Goal: Information Seeking & Learning: Learn about a topic

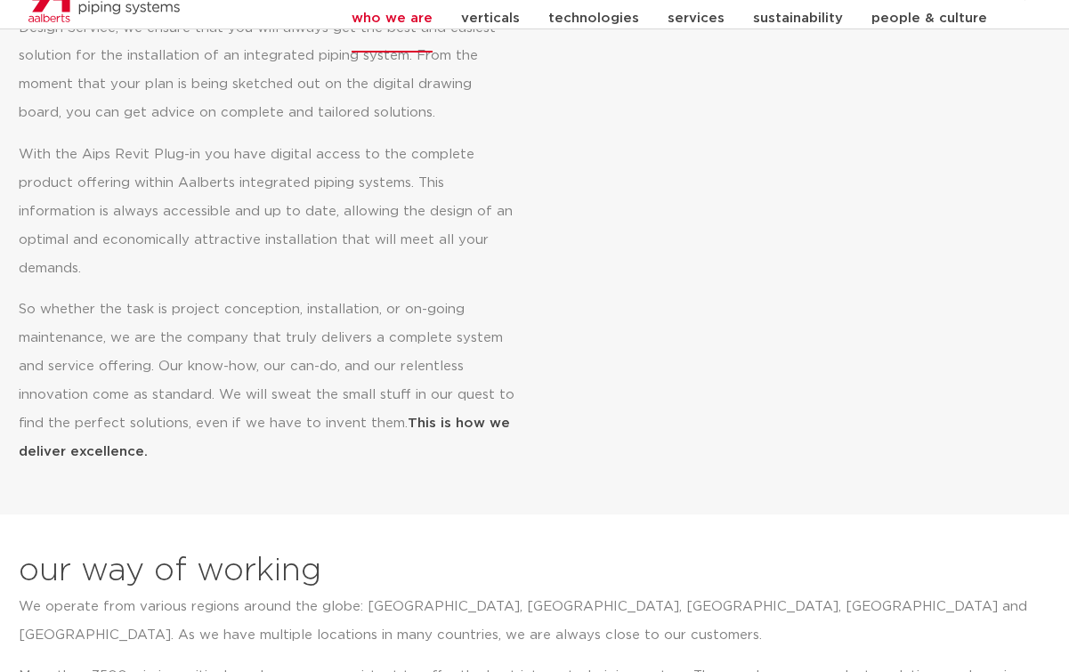
scroll to position [979, 0]
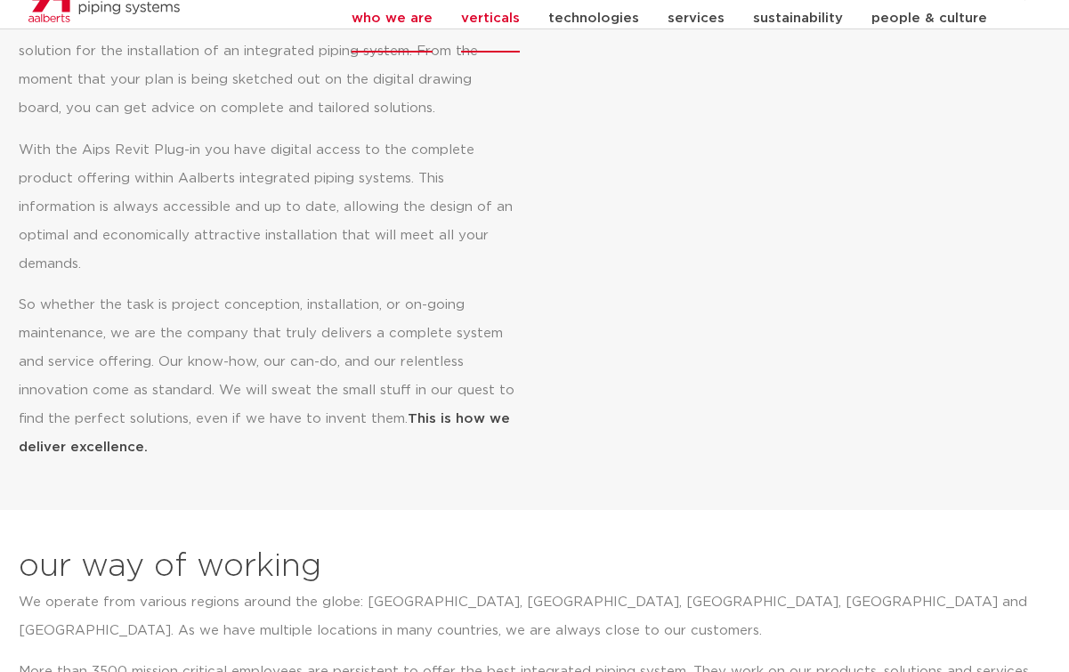
click at [520, 24] on link "verticals" at bounding box center [490, 18] width 59 height 69
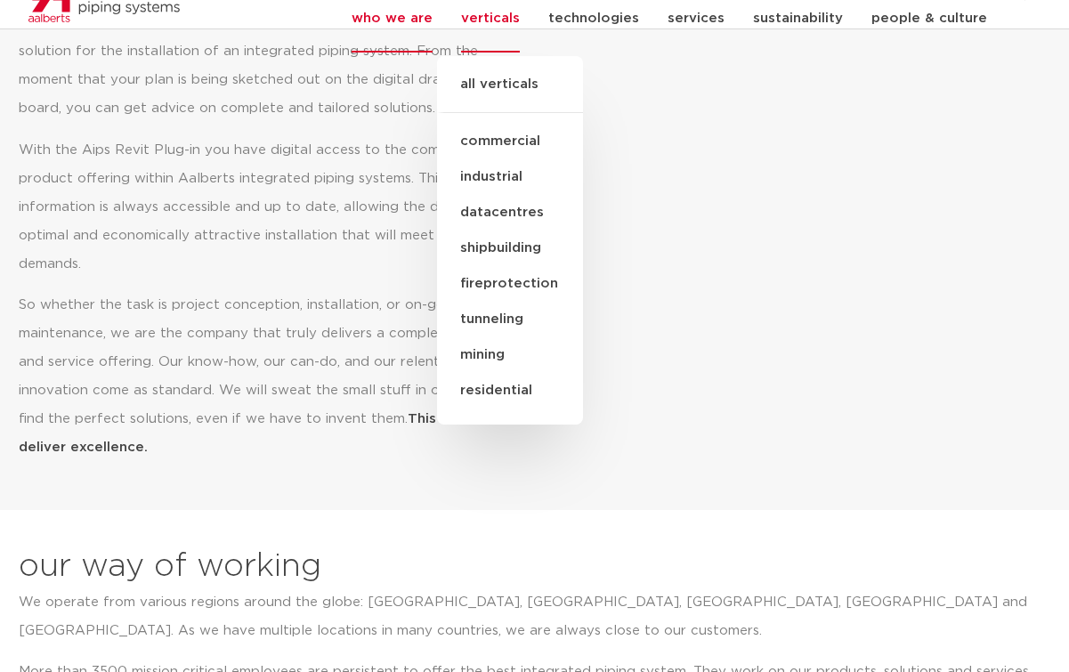
click at [520, 94] on link "all verticals" at bounding box center [510, 93] width 146 height 39
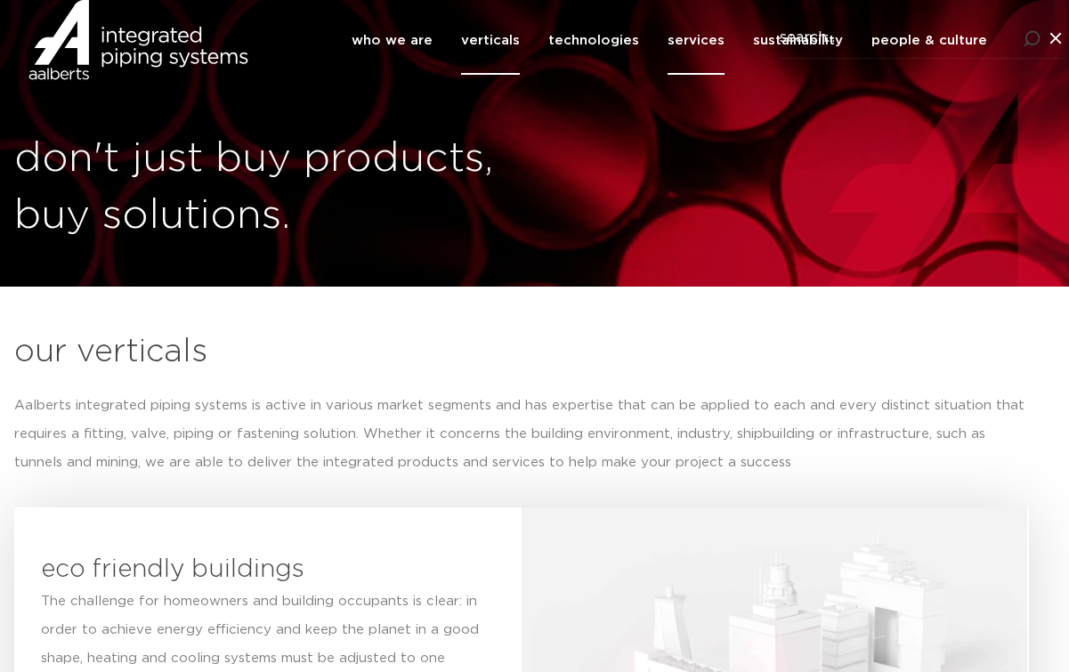
click at [686, 57] on link "services" at bounding box center [695, 40] width 57 height 69
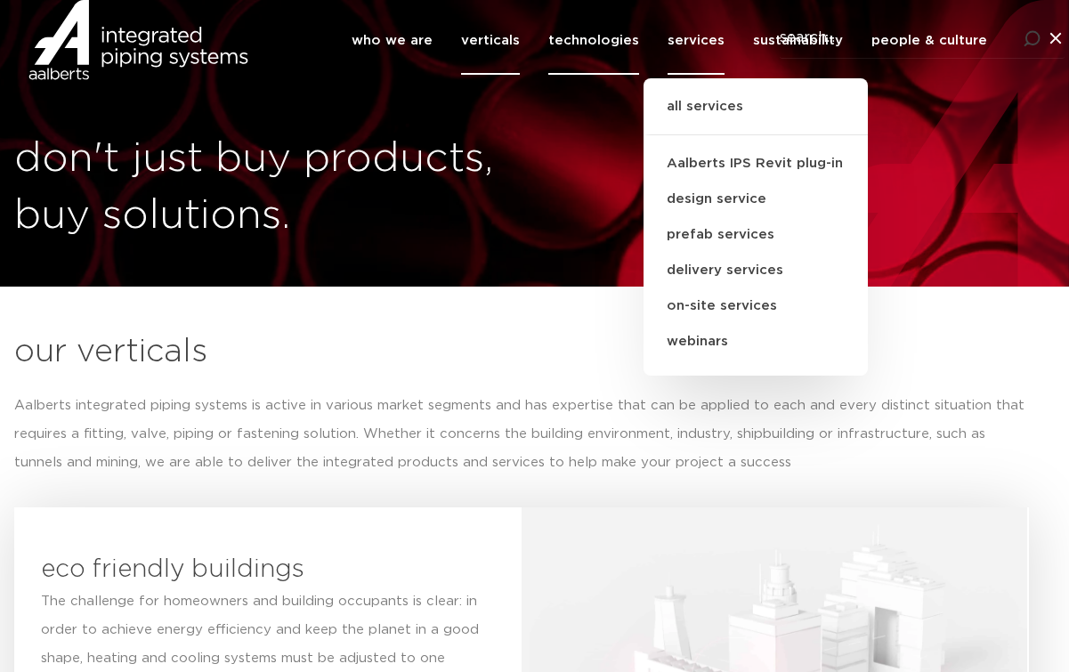
click at [625, 74] on link "technologies" at bounding box center [593, 40] width 91 height 69
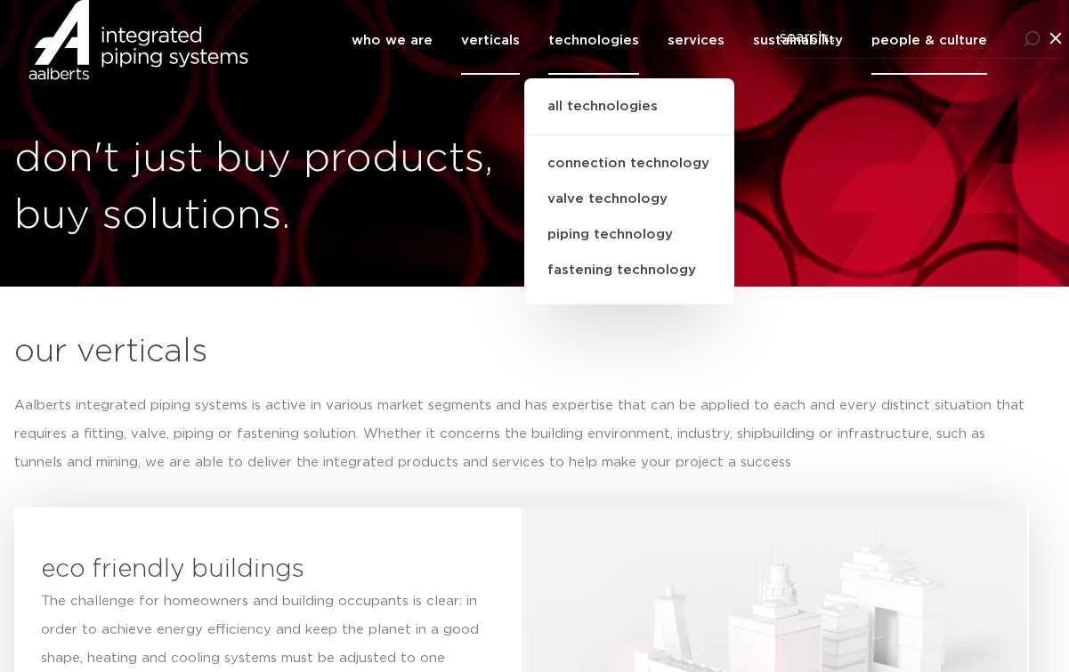
click at [948, 68] on link "people & culture" at bounding box center [929, 40] width 116 height 69
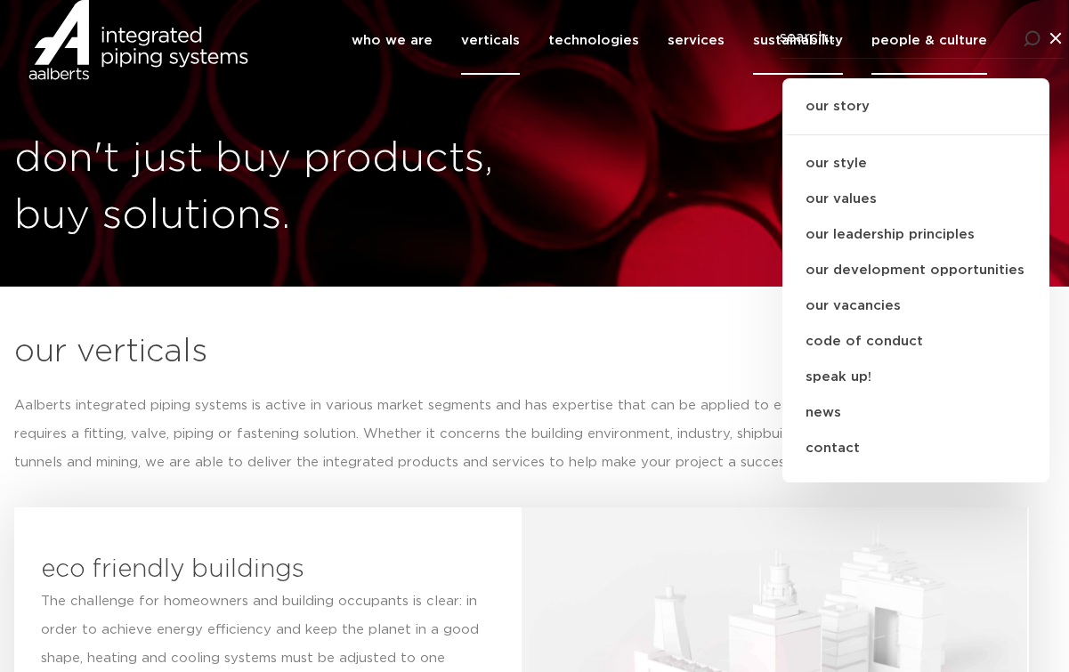
click at [798, 61] on link "sustainability" at bounding box center [798, 40] width 90 height 69
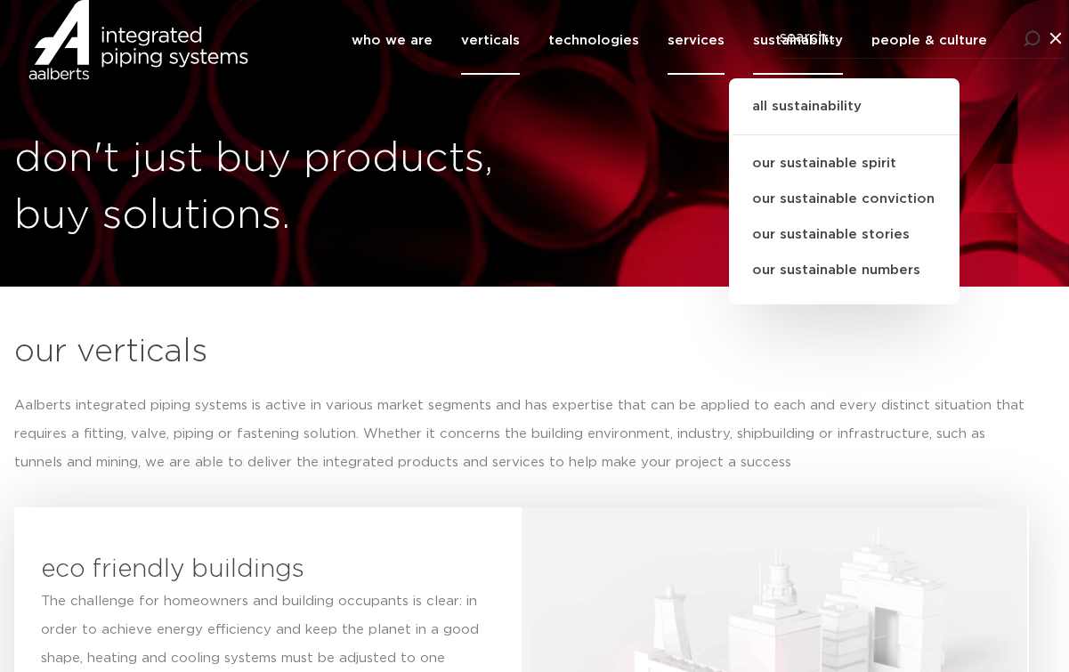
click at [710, 61] on link "services" at bounding box center [695, 40] width 57 height 69
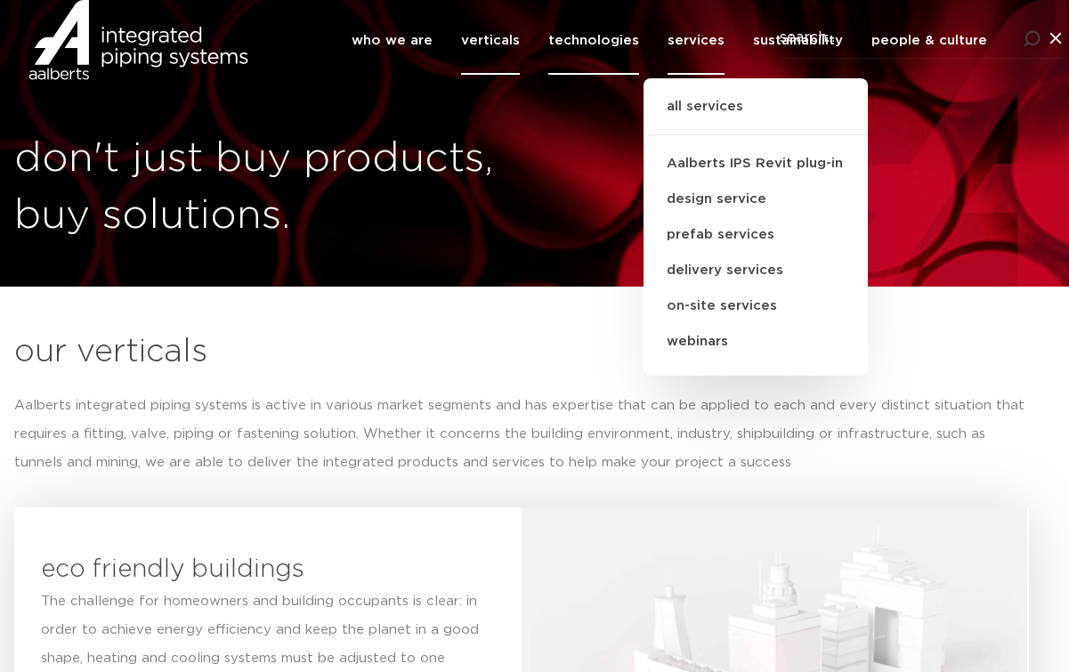
click at [612, 75] on link "technologies" at bounding box center [593, 40] width 91 height 69
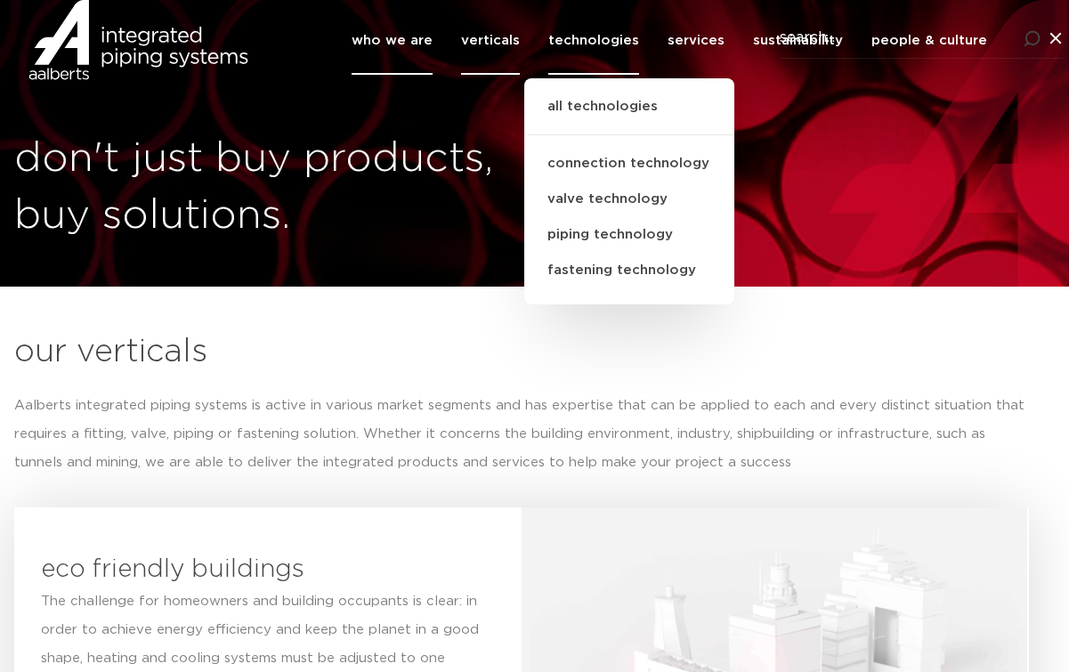
click at [423, 75] on link "who we are" at bounding box center [391, 40] width 81 height 69
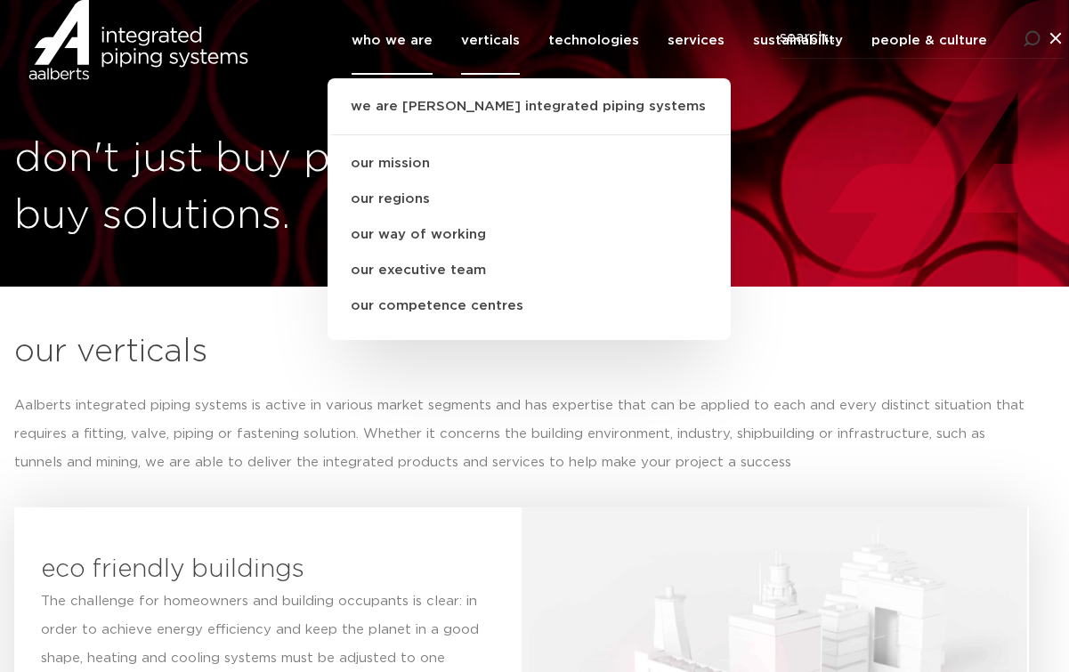
click at [1031, 51] on div at bounding box center [1031, 40] width 18 height 20
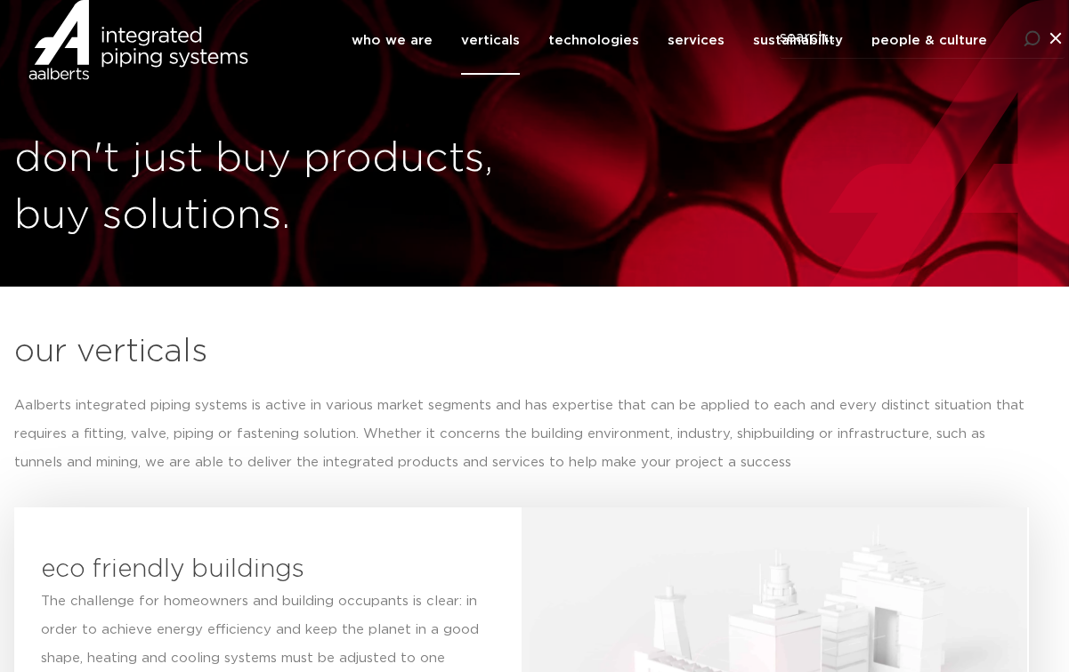
click at [1031, 57] on input "Search" at bounding box center [921, 38] width 285 height 41
type input "shurjoint"
click button "Search" at bounding box center [0, 0] width 0 height 0
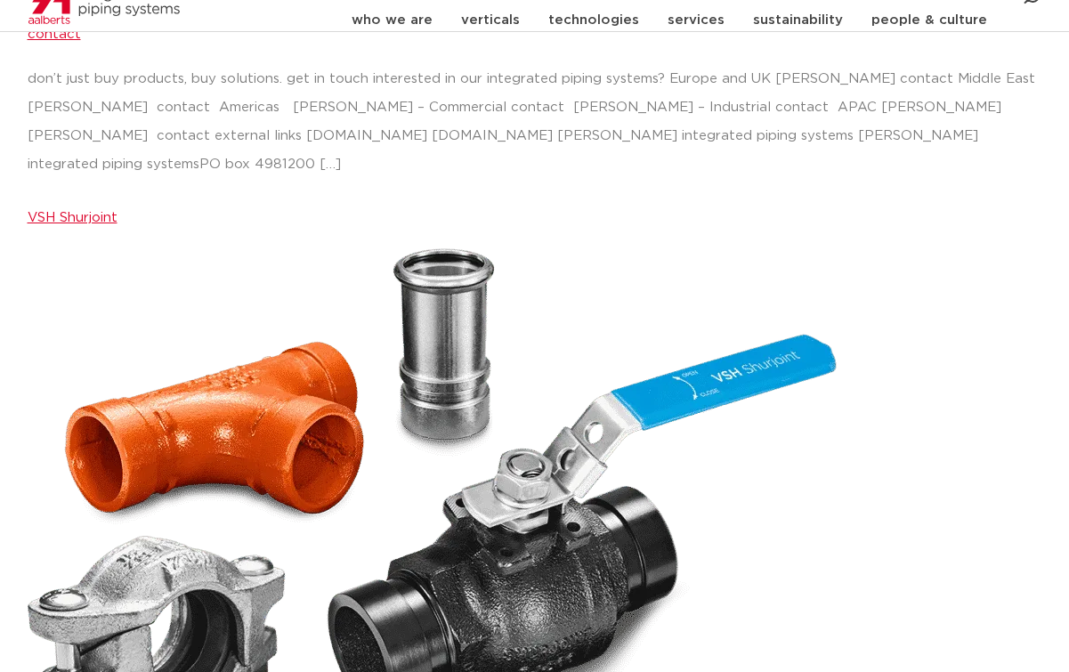
scroll to position [1618, 0]
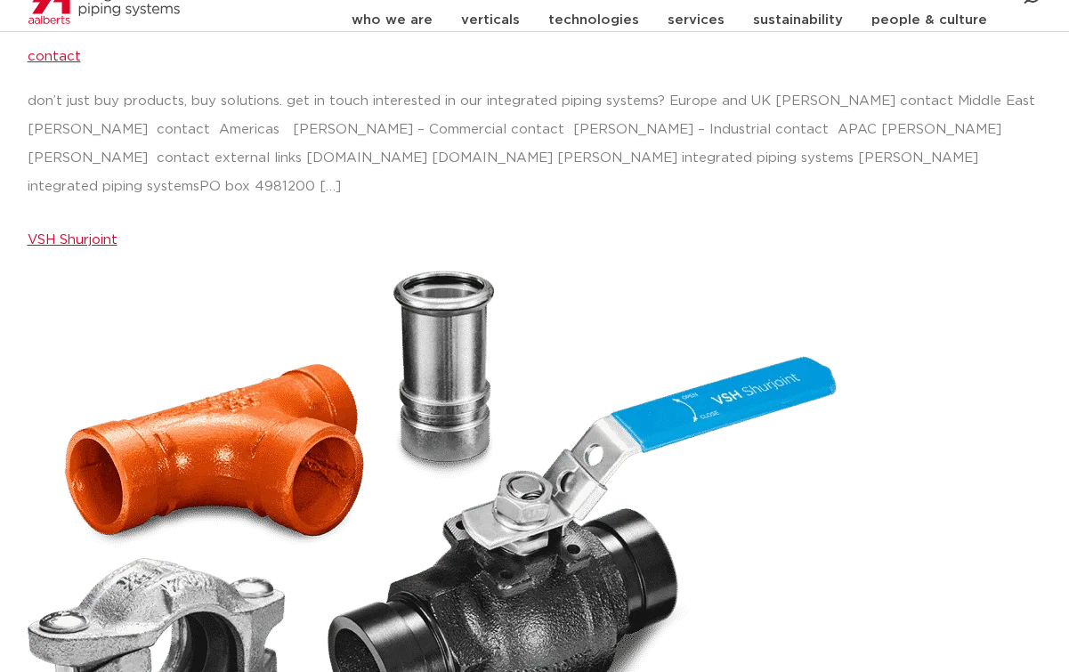
click at [100, 214] on h2 "VSH Shurjoint" at bounding box center [535, 235] width 1014 height 43
click at [106, 233] on link "VSH Shurjoint" at bounding box center [73, 239] width 90 height 13
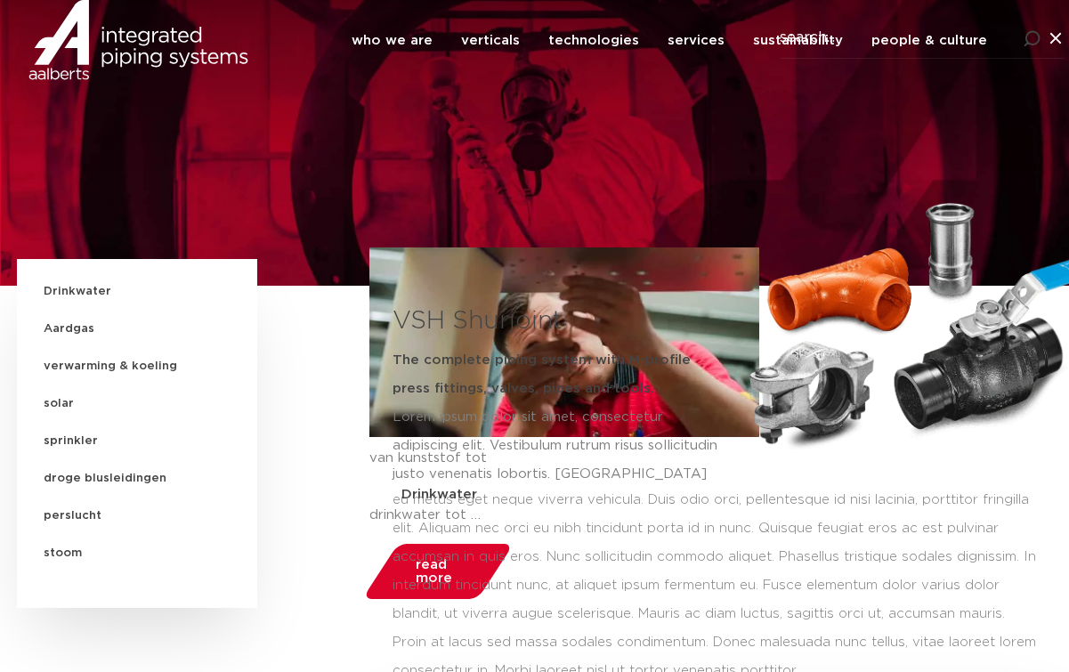
click at [107, 77] on img at bounding box center [138, 40] width 220 height 80
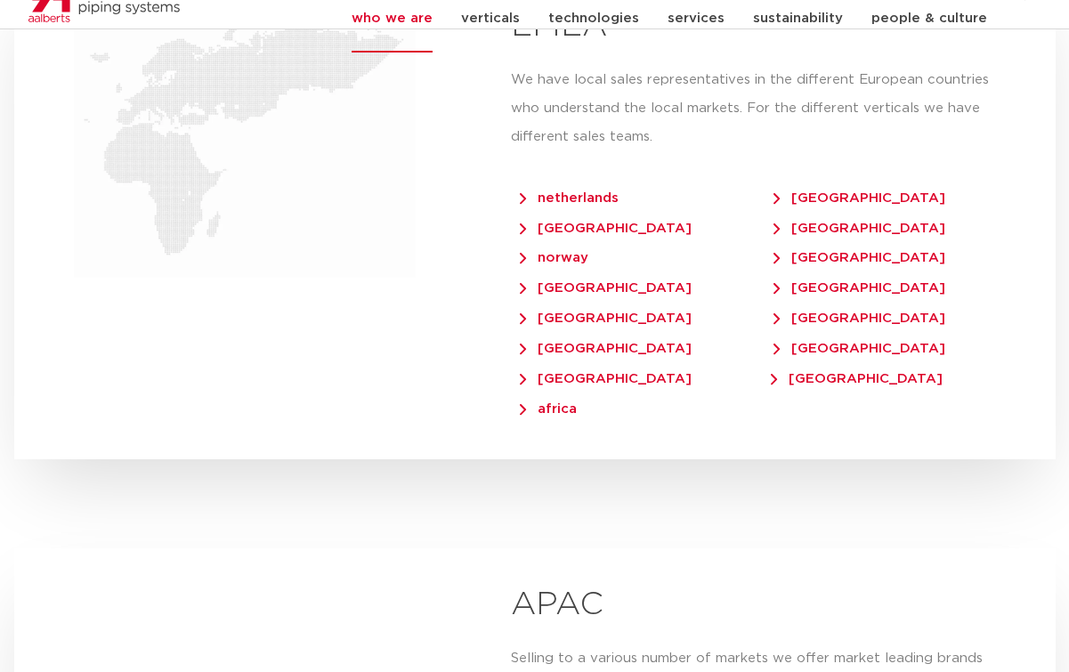
scroll to position [3755, 0]
